Goal: Check status: Check status

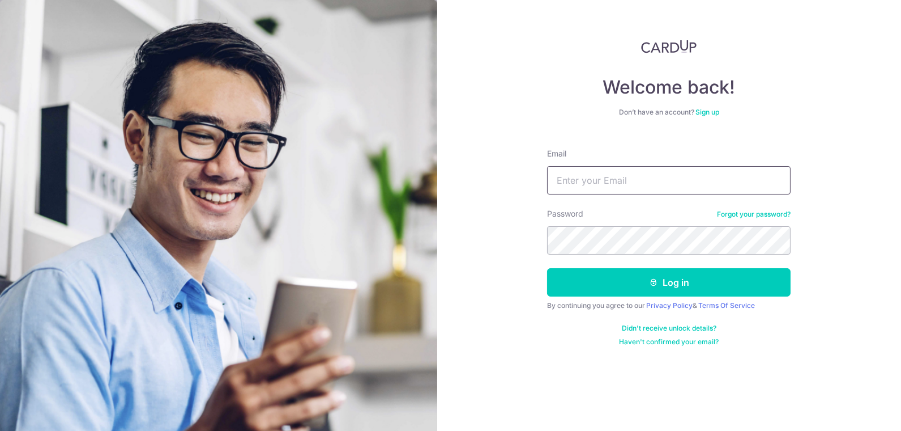
click at [618, 177] on input "Email" at bounding box center [669, 180] width 244 height 28
paste input "[PERSON_NAME][EMAIL_ADDRESS][DOMAIN_NAME]"
type input "[PERSON_NAME][EMAIL_ADDRESS][DOMAIN_NAME]"
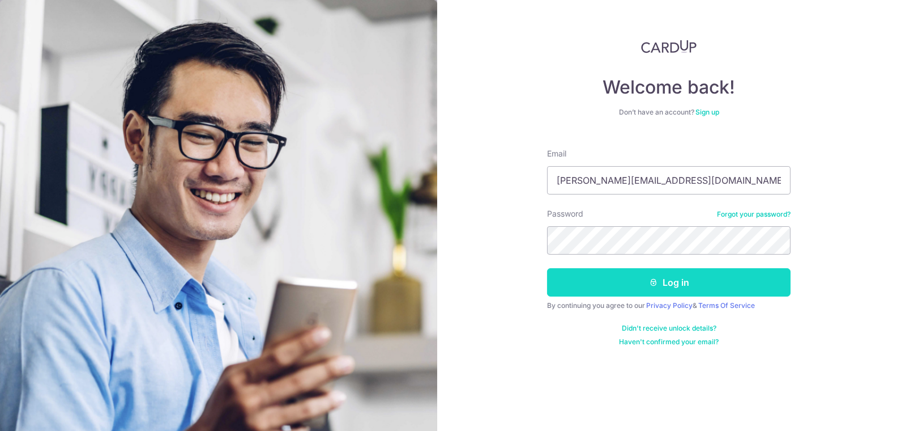
click at [666, 278] on button "Log in" at bounding box center [669, 282] width 244 height 28
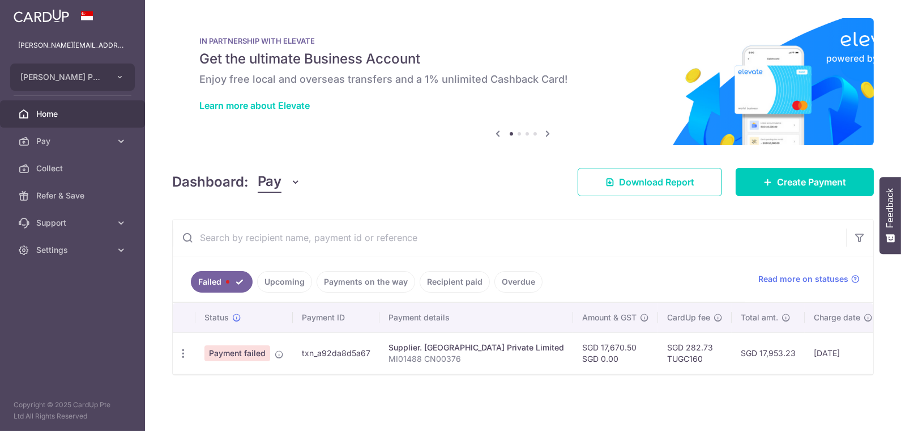
click at [367, 282] on link "Payments on the way" at bounding box center [366, 282] width 99 height 22
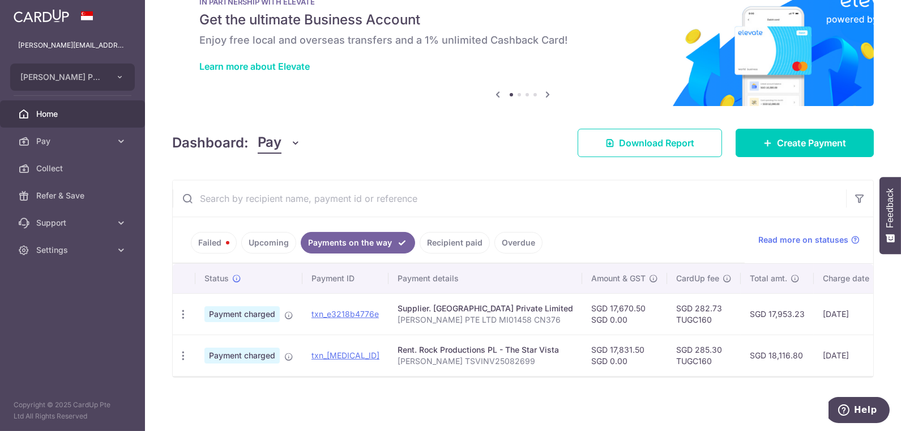
scroll to position [42, 0]
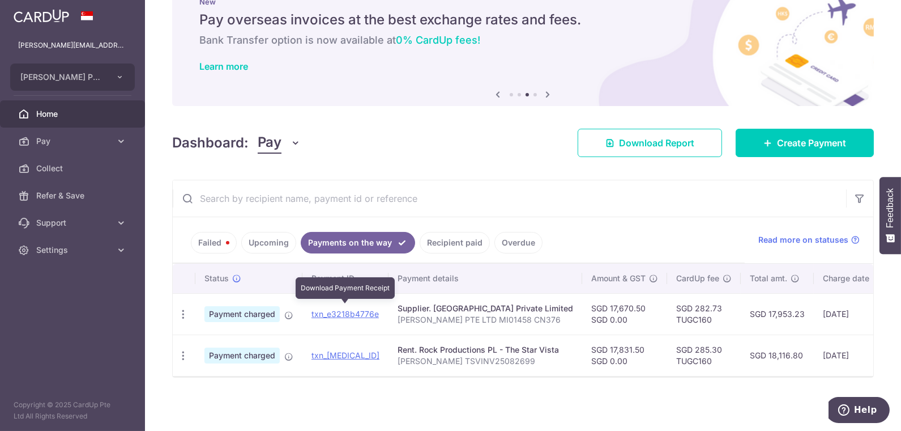
click at [347, 303] on td "txn_e3218b4776e Download Payment Receipt" at bounding box center [346, 313] width 86 height 41
click at [352, 309] on link "txn_e3218b4776e" at bounding box center [345, 314] width 67 height 10
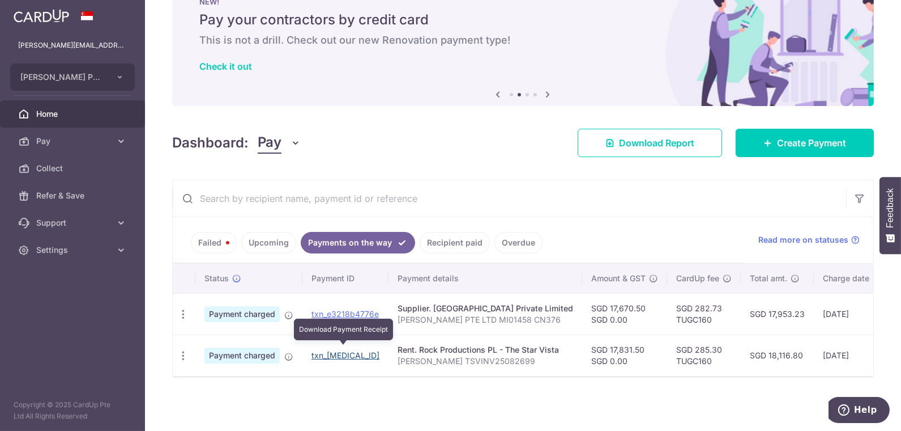
click at [340, 350] on link "txn_1e64ef4aa72" at bounding box center [346, 355] width 68 height 10
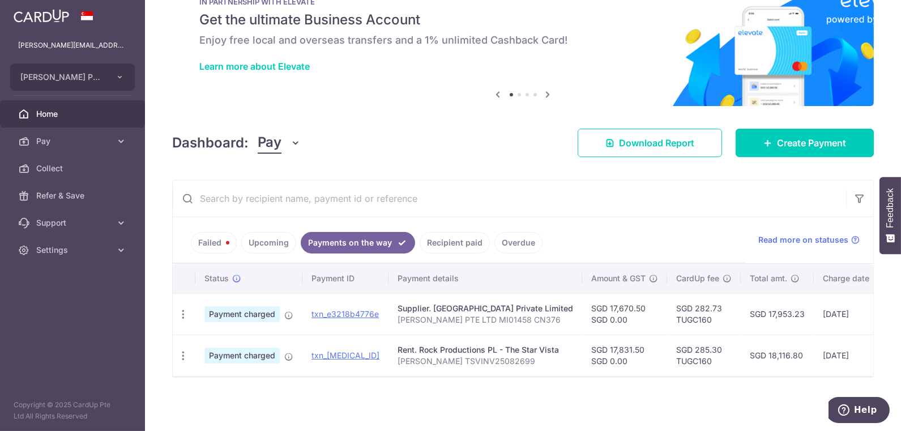
click at [465, 242] on link "Recipient paid" at bounding box center [455, 243] width 70 height 22
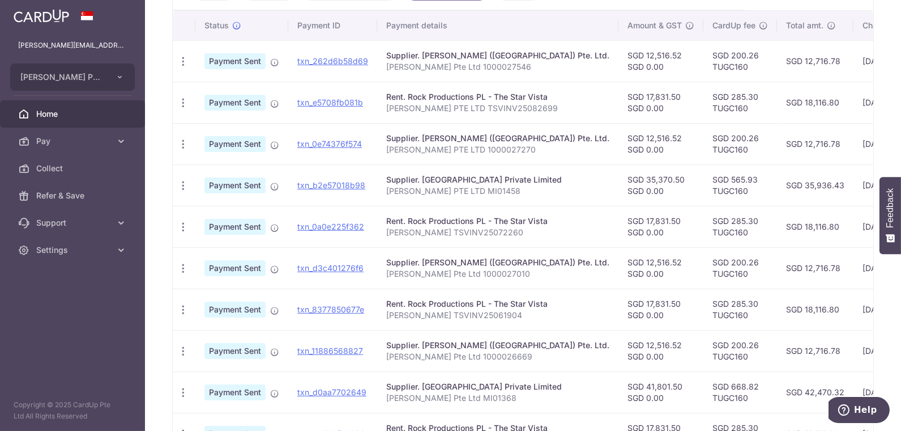
scroll to position [231, 0]
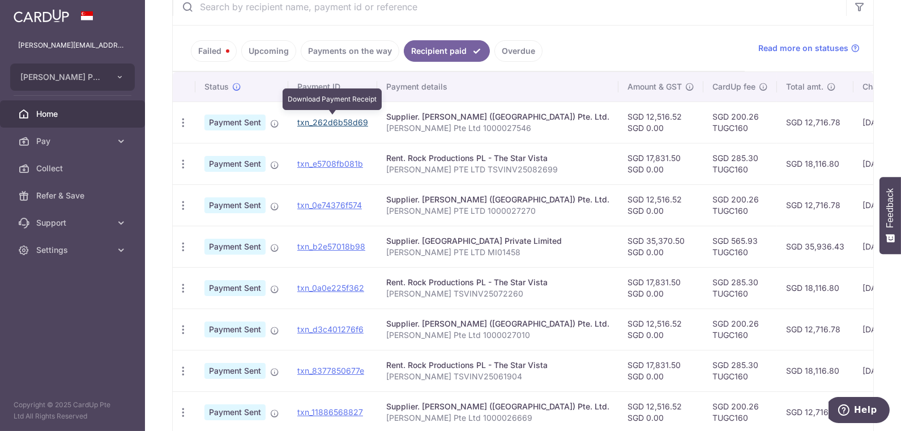
click at [343, 119] on link "txn_262d6b58d69" at bounding box center [332, 122] width 71 height 10
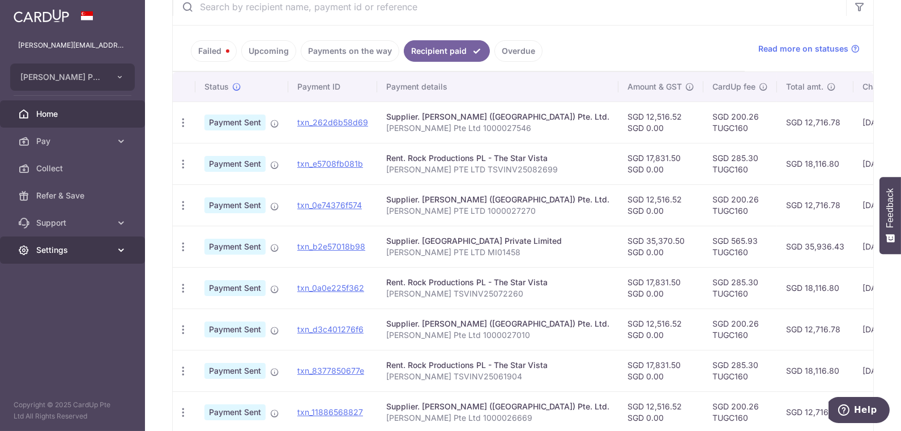
click at [62, 253] on span "Settings" at bounding box center [73, 249] width 75 height 11
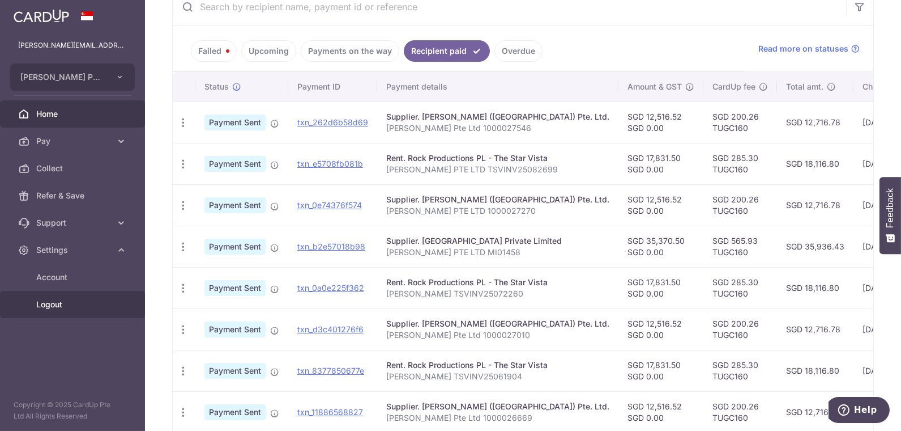
click at [50, 303] on span "Logout" at bounding box center [73, 304] width 75 height 11
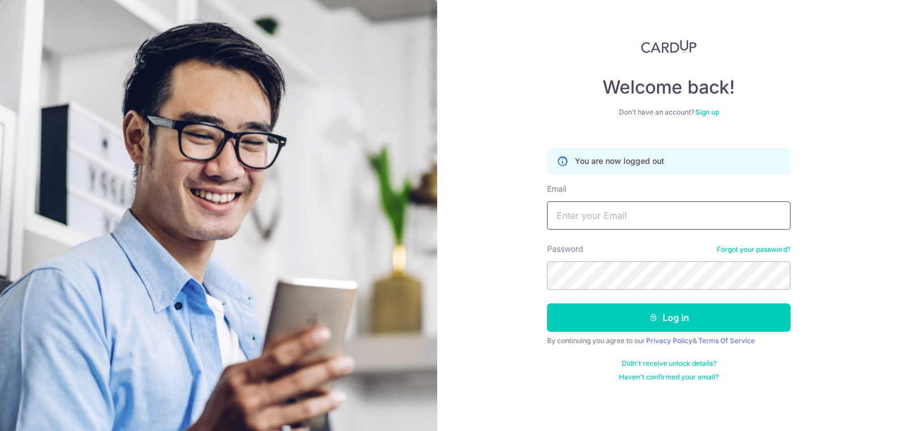
click at [663, 214] on input "Email" at bounding box center [669, 215] width 244 height 28
paste input "finance@tugc.com.sg"
type input "finance@tugc.com.sg"
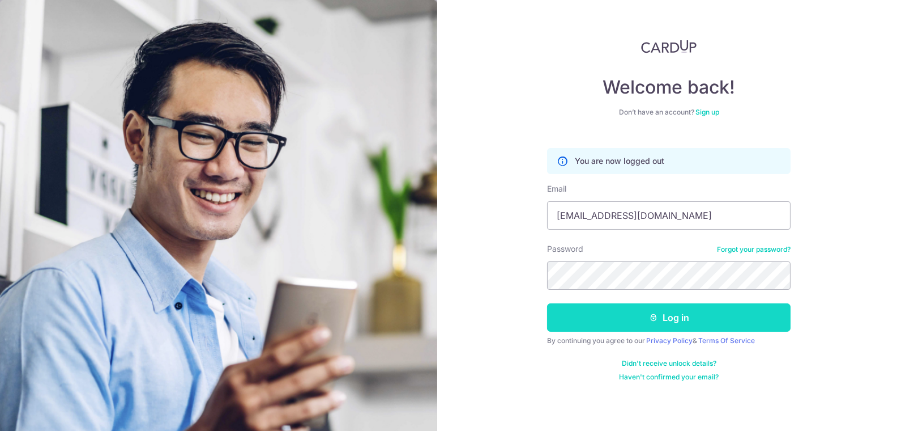
click at [653, 318] on icon "submit" at bounding box center [653, 317] width 9 height 9
